Goal: Check status: Check status

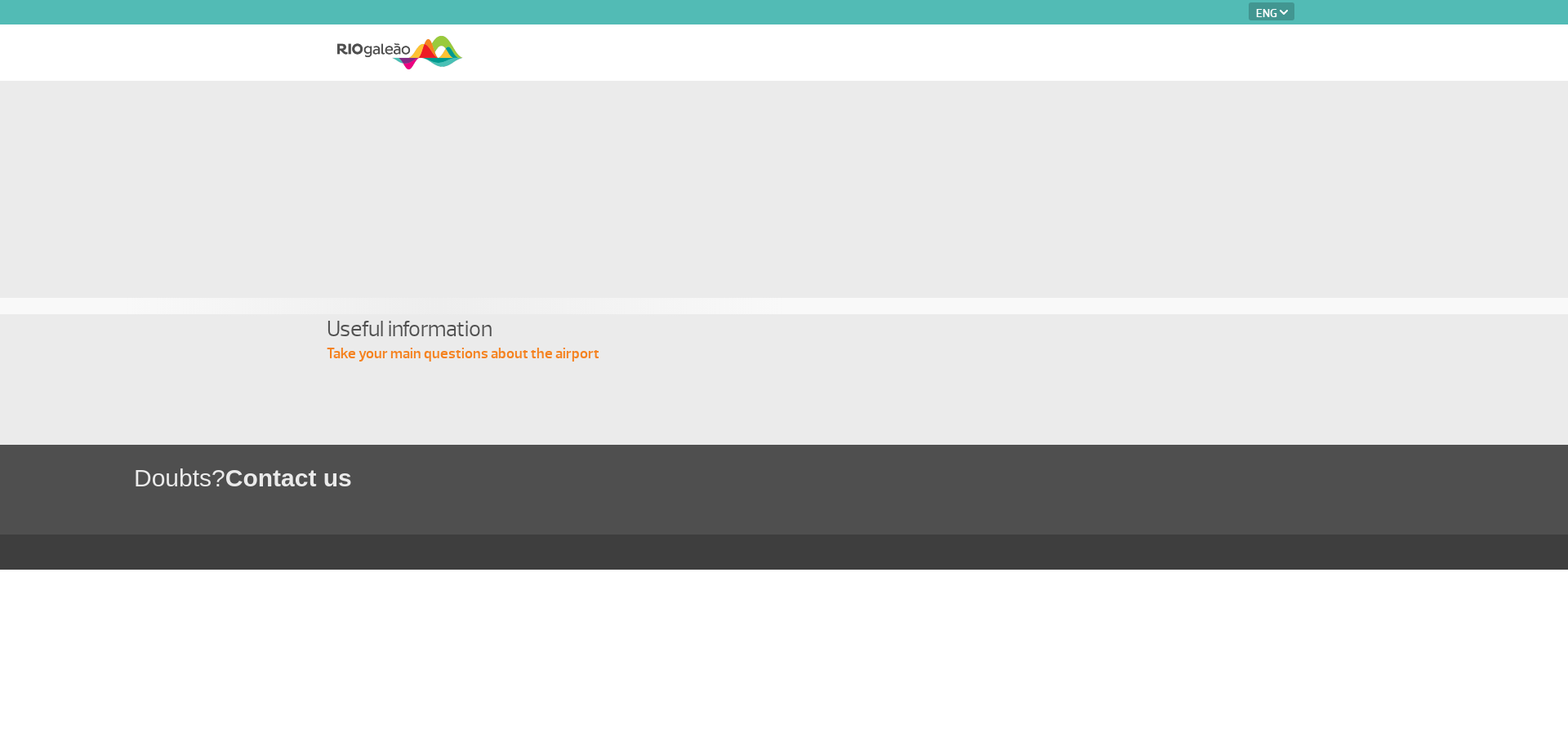
select select "en"
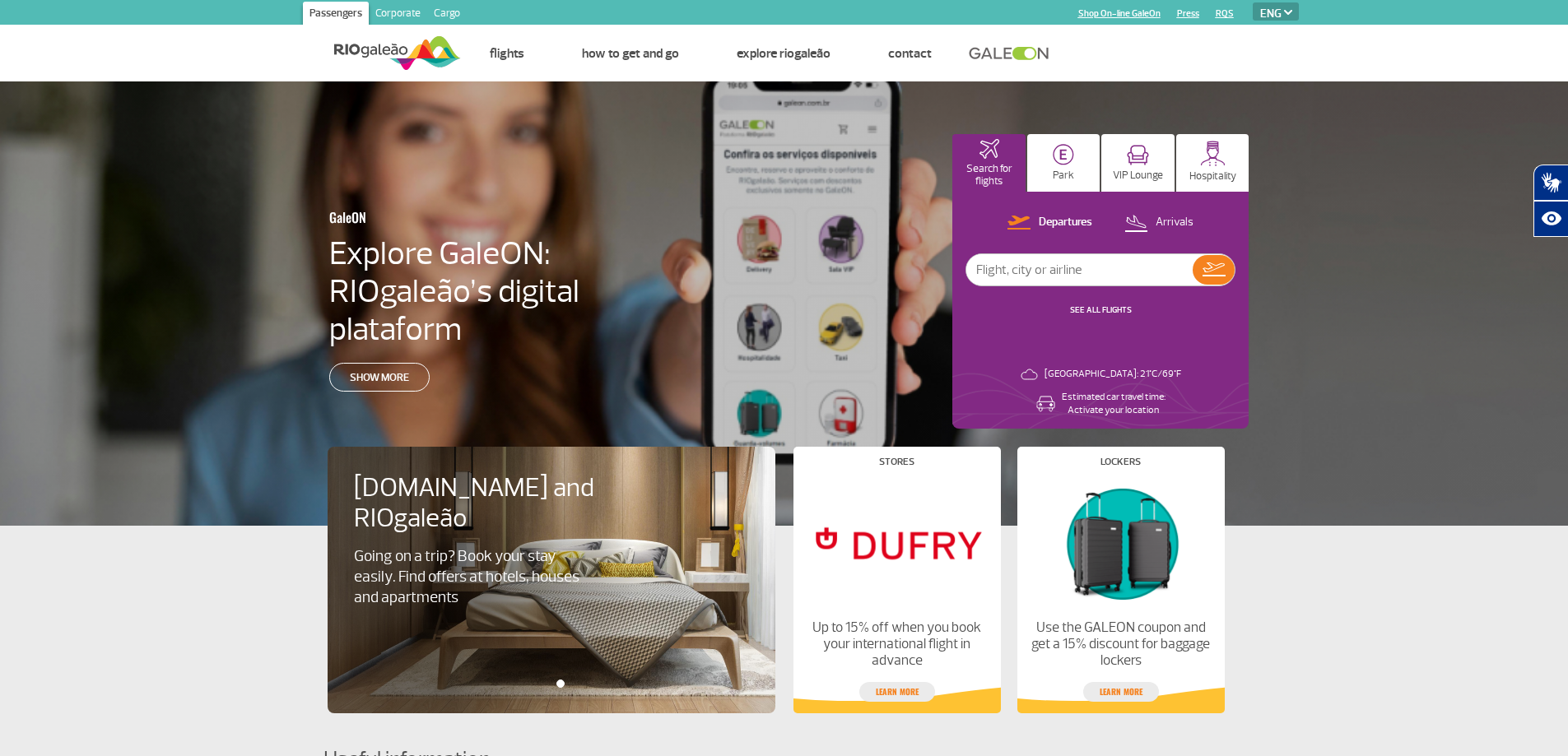
click at [1078, 266] on input "text" at bounding box center [1079, 269] width 227 height 31
type input "salvador de [GEOGRAPHIC_DATA]"
click at [1203, 267] on img at bounding box center [1214, 270] width 23 height 14
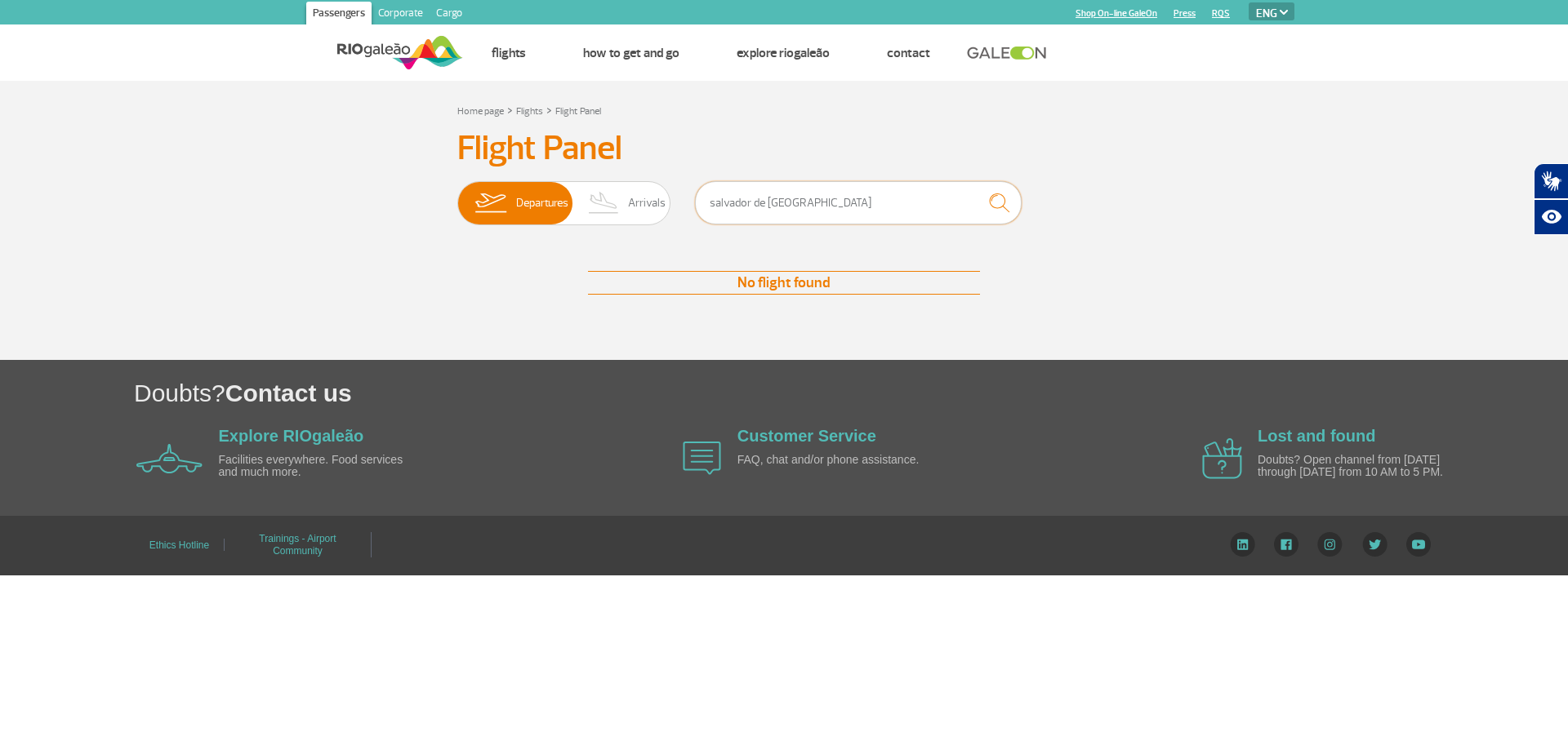
drag, startPoint x: 833, startPoint y: 199, endPoint x: 748, endPoint y: 204, distance: 85.1
click at [748, 204] on input "salvador de [GEOGRAPHIC_DATA]" at bounding box center [858, 203] width 327 height 43
type input "salvador"
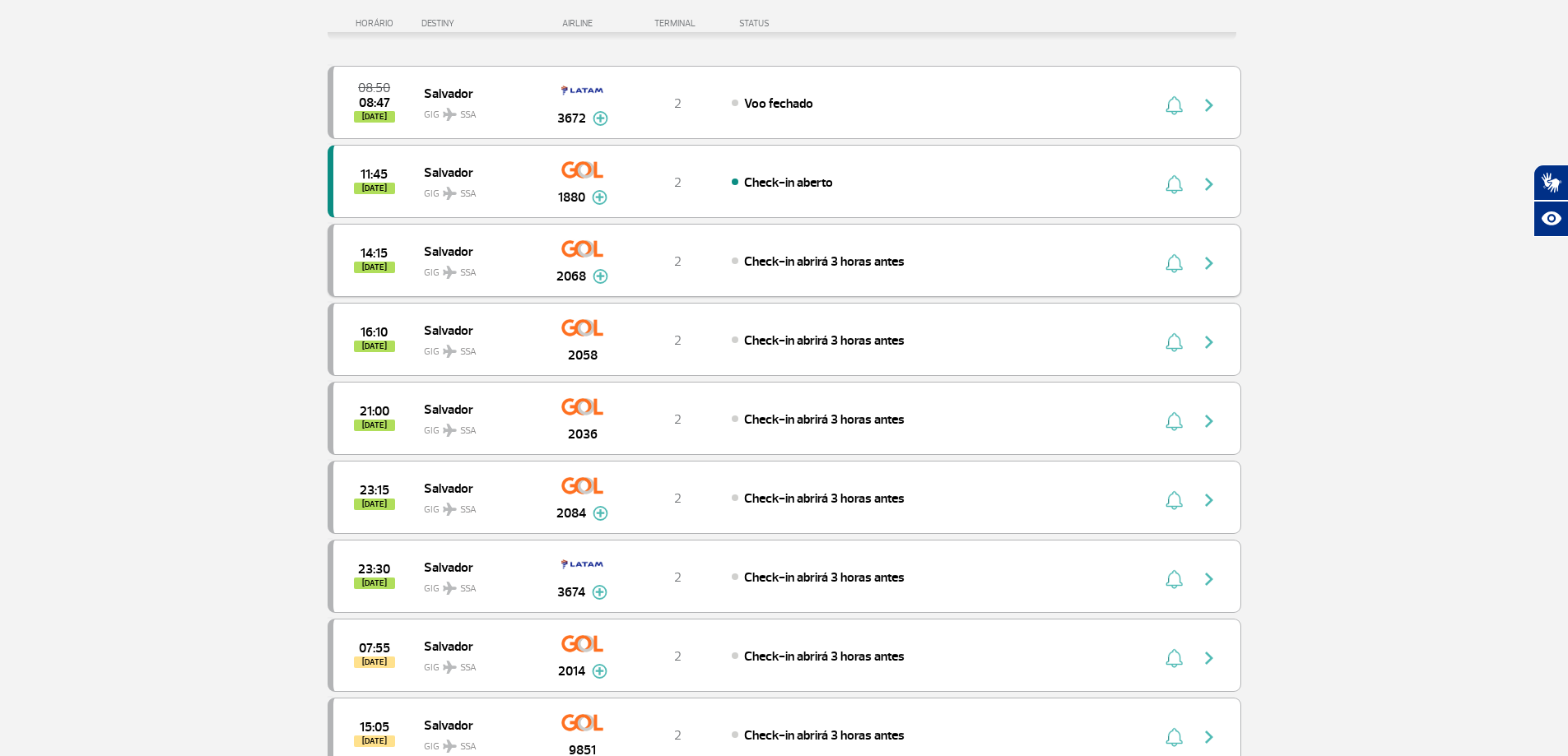
scroll to position [247, 0]
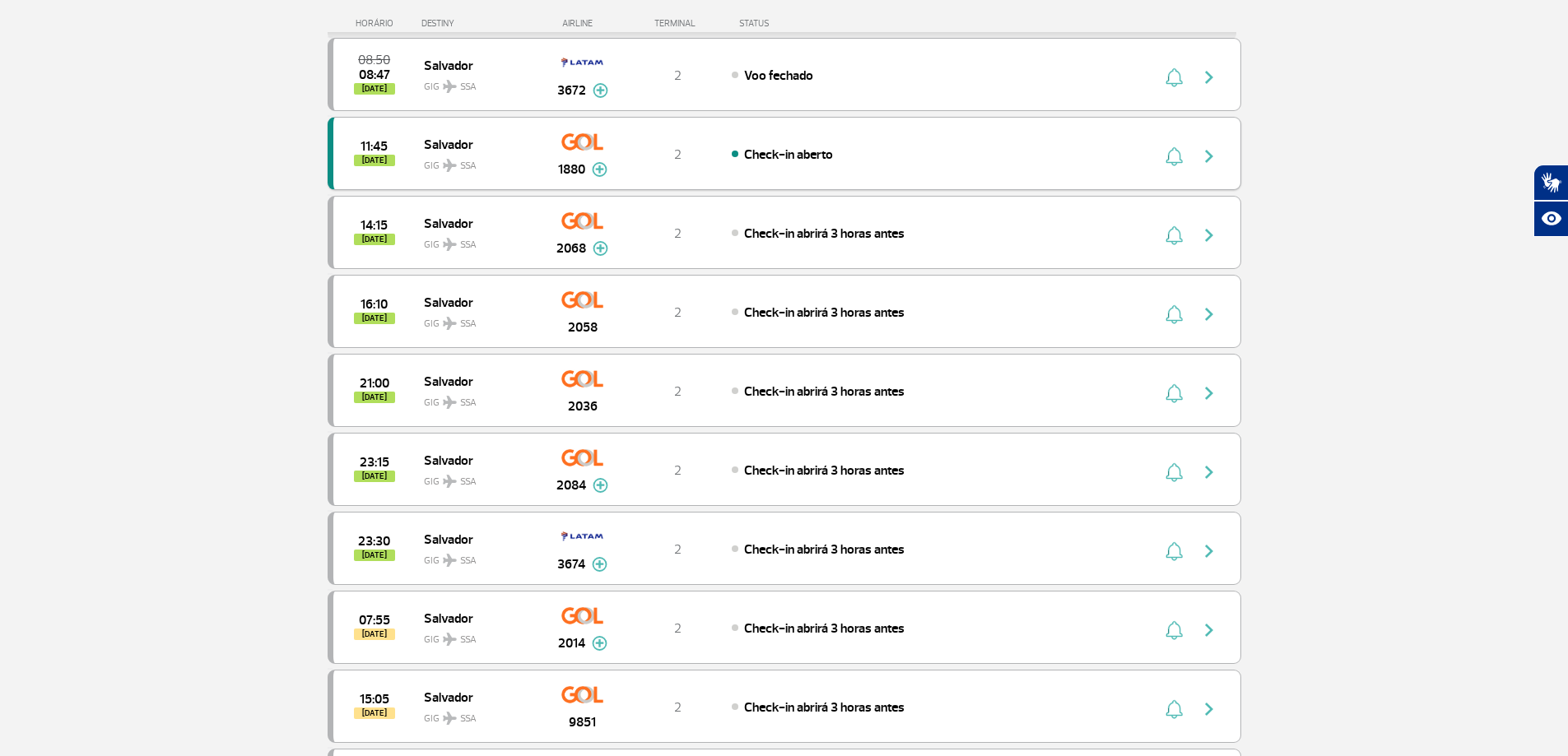
click at [1214, 154] on img "button" at bounding box center [1209, 156] width 20 height 20
